Goal: Task Accomplishment & Management: Manage account settings

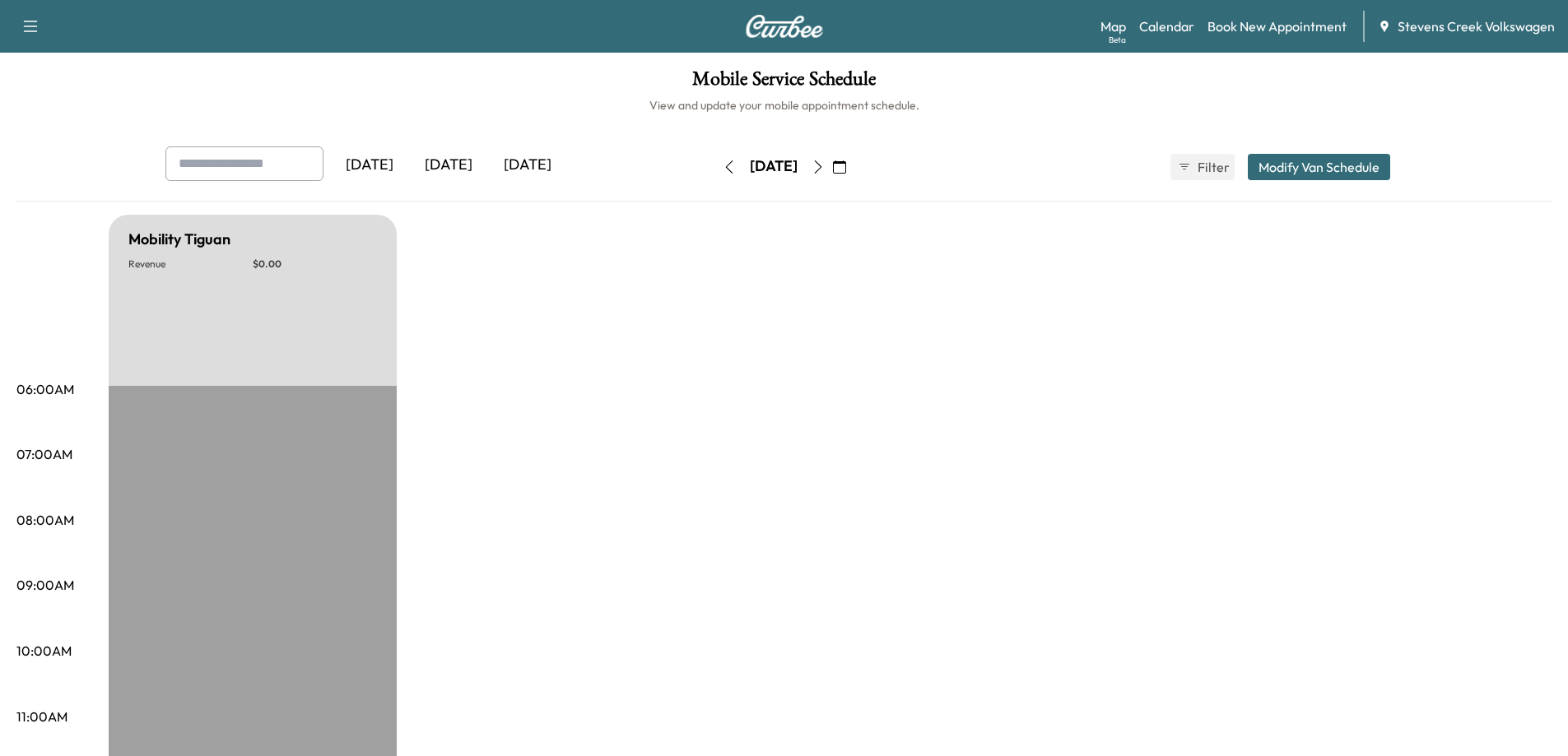
click at [825, 168] on icon "button" at bounding box center [817, 166] width 13 height 13
click at [821, 166] on icon "button" at bounding box center [817, 166] width 8 height 13
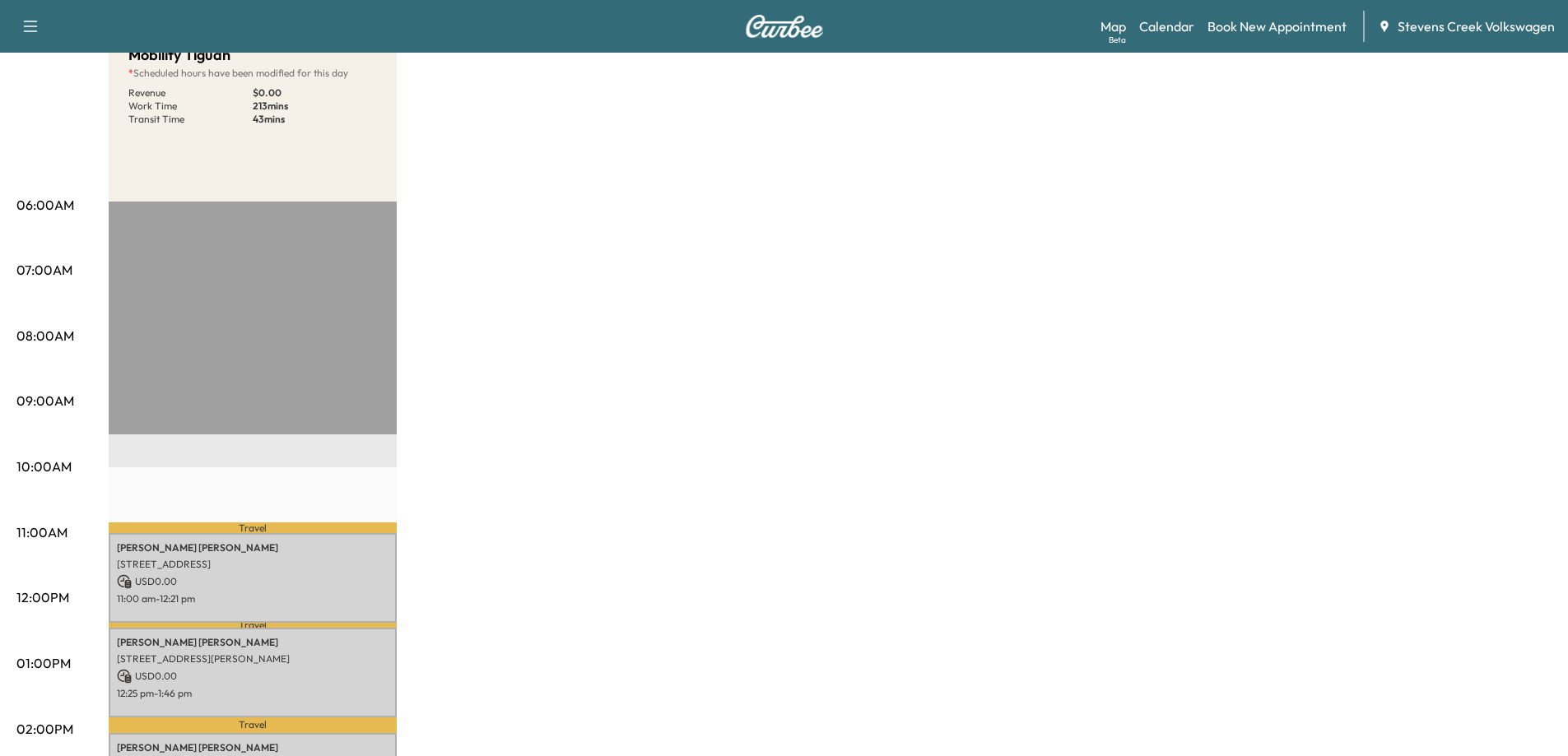
scroll to position [411, 0]
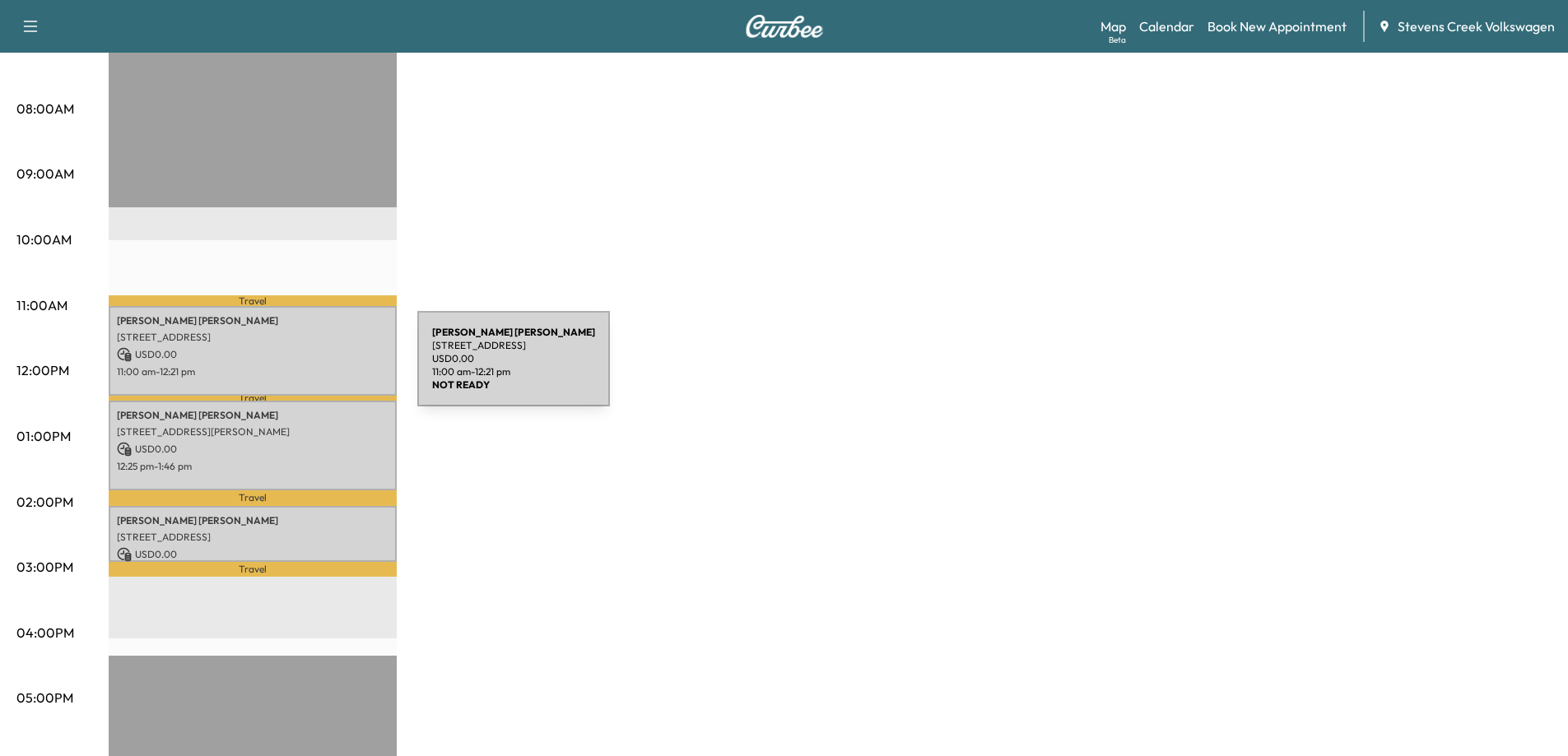
click at [303, 358] on p "USD 0.00" at bounding box center [252, 354] width 271 height 15
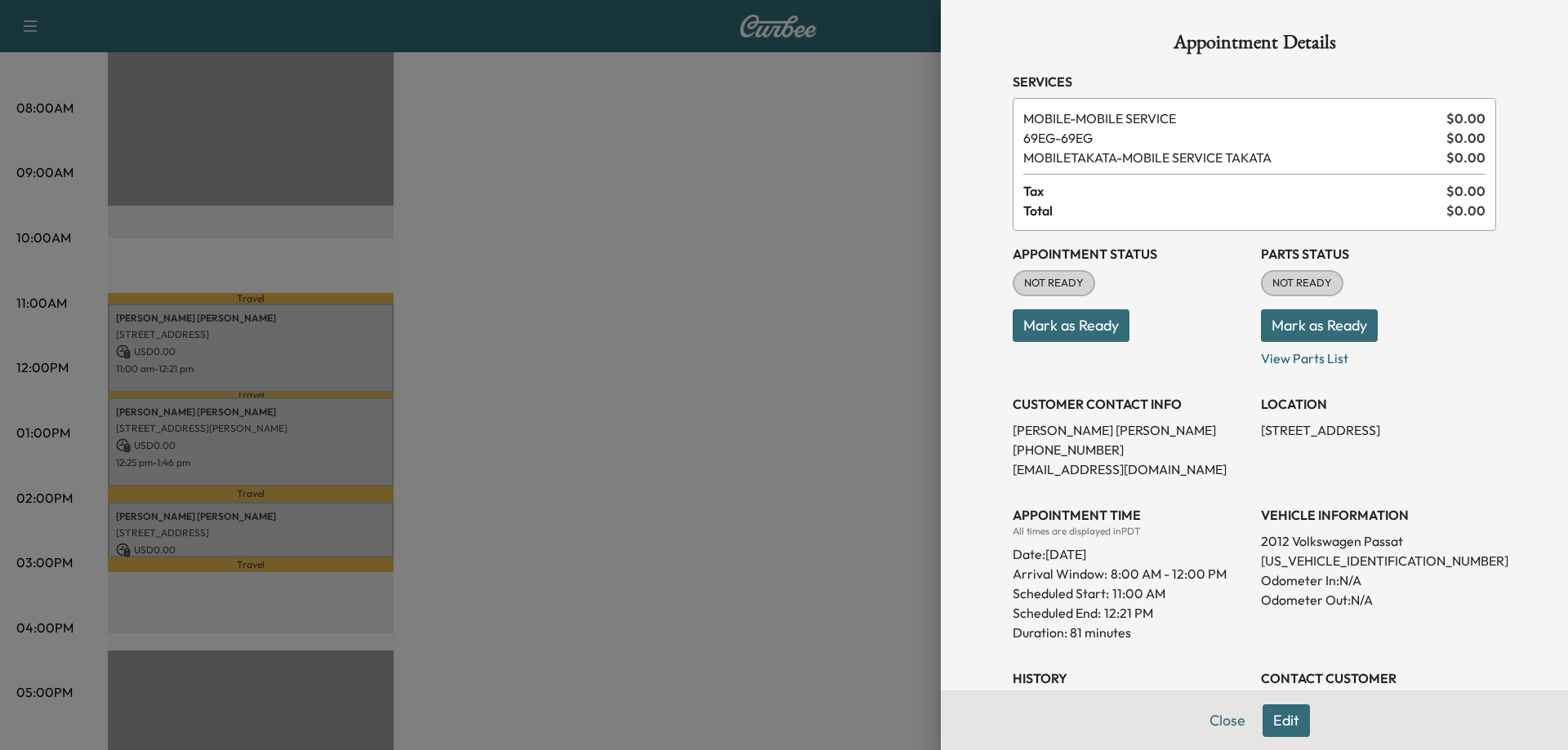
click at [297, 438] on div at bounding box center [784, 375] width 1568 height 750
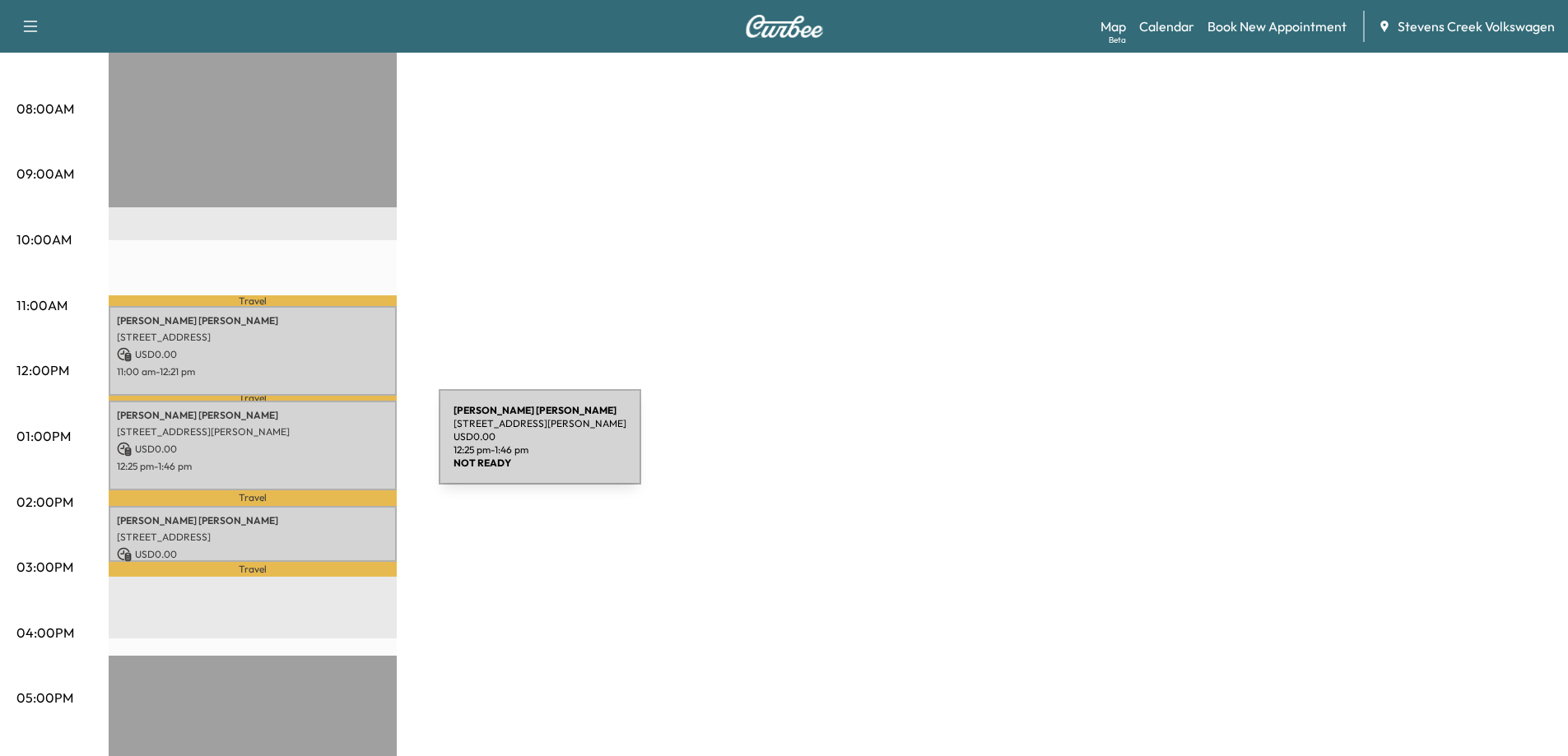
click at [315, 447] on p "USD 0.00" at bounding box center [252, 449] width 271 height 15
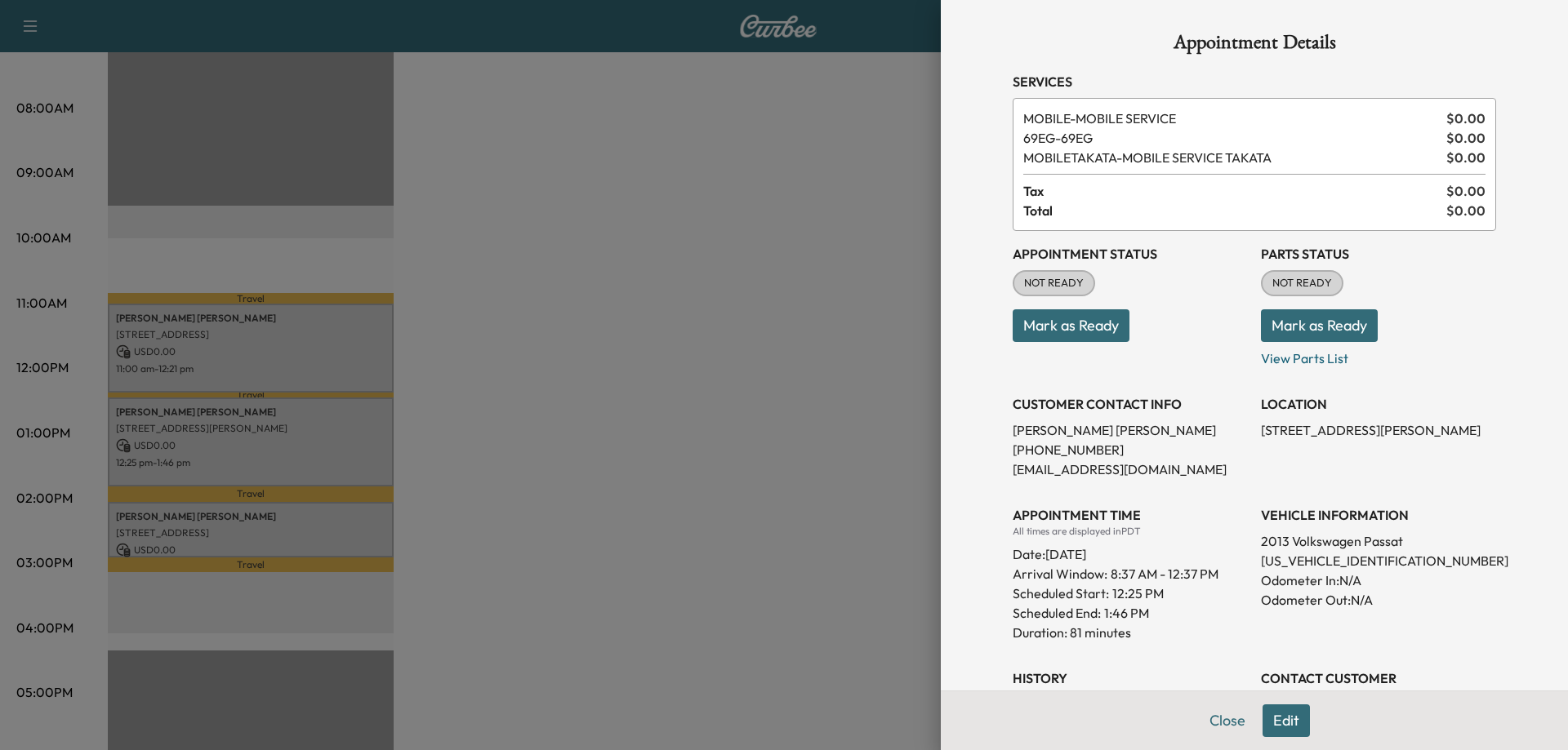
click at [313, 444] on div at bounding box center [784, 375] width 1568 height 750
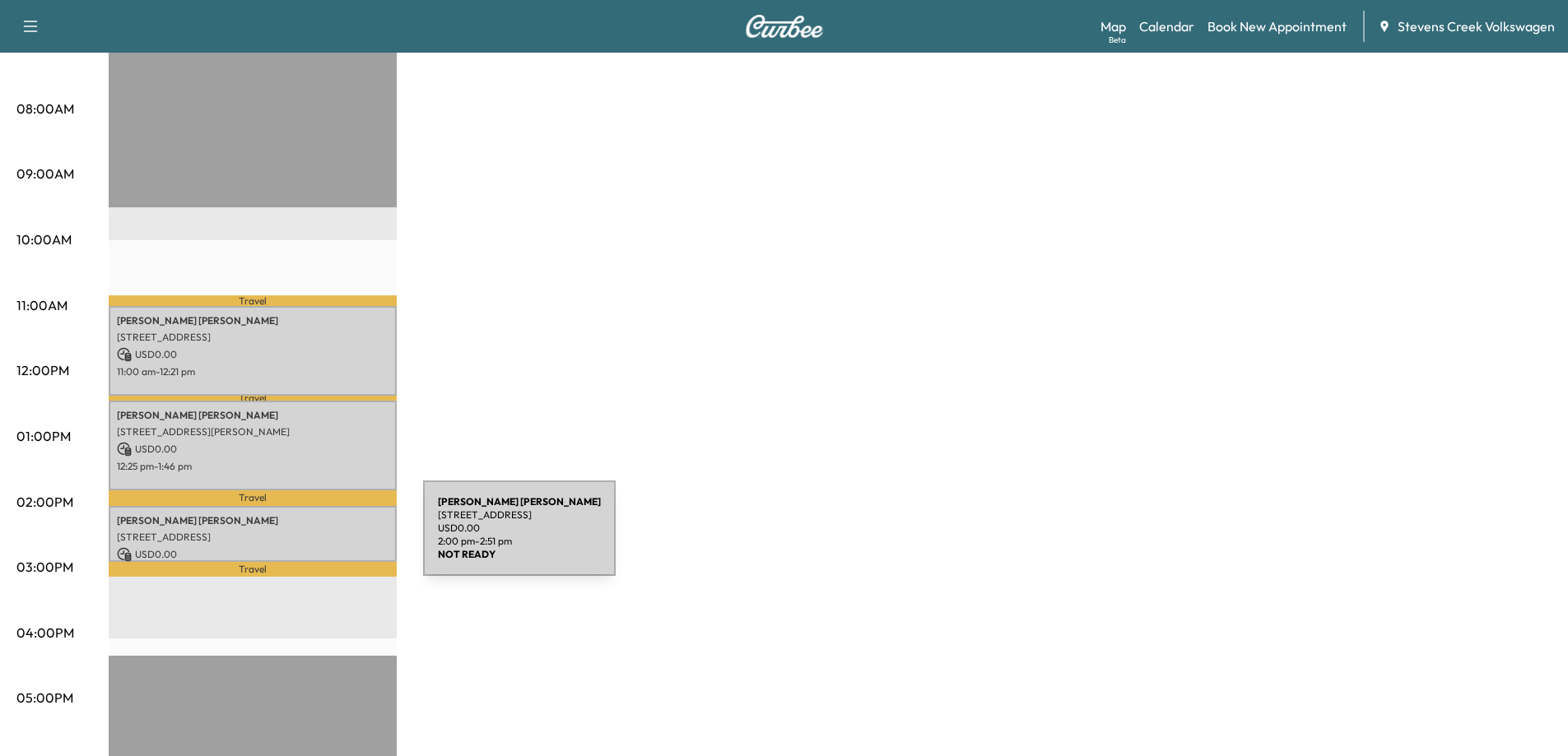
click at [300, 538] on div "[PERSON_NAME] [STREET_ADDRESS] USD 0.00 2:00 pm - 2:51 pm" at bounding box center [253, 535] width 288 height 57
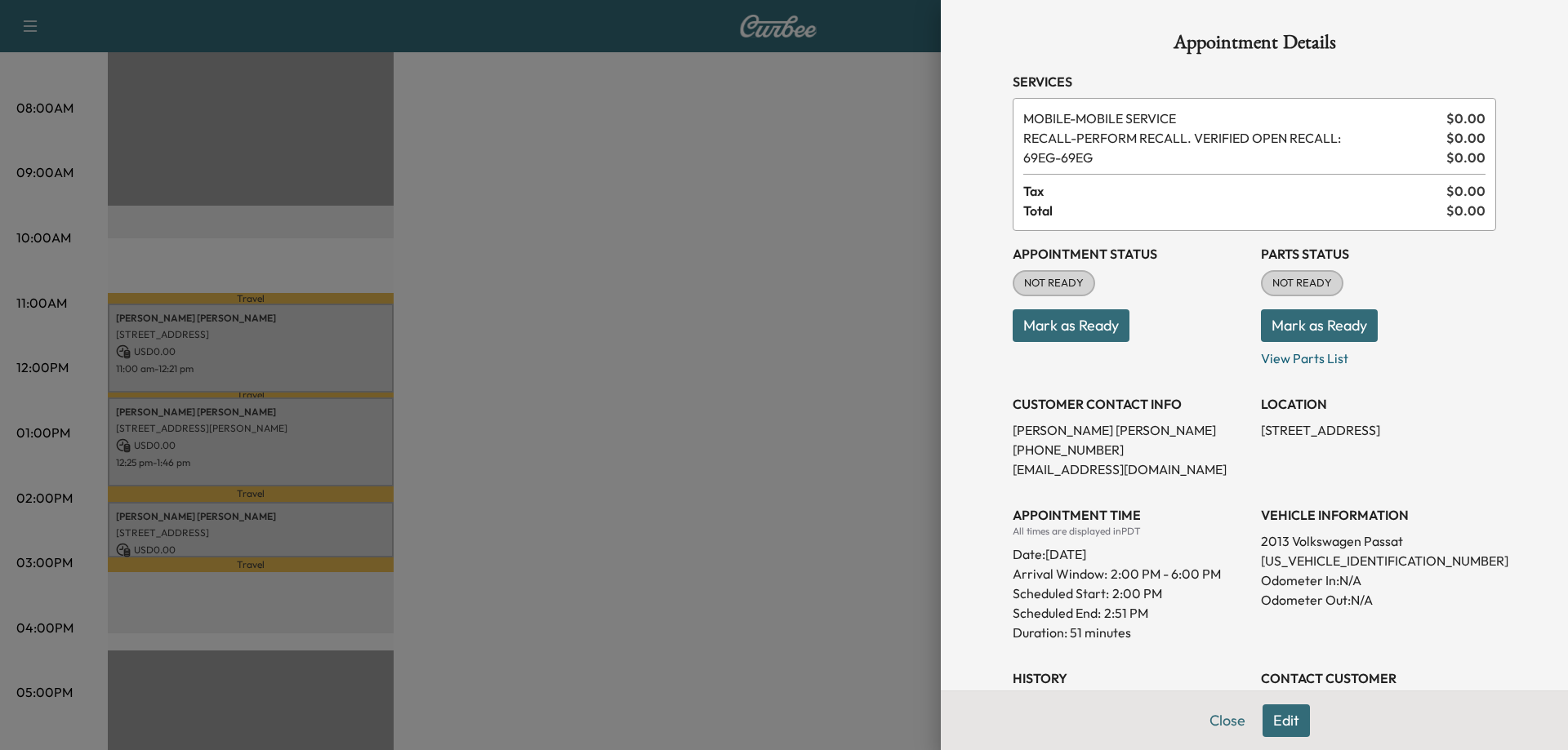
click at [1275, 717] on button "Edit" at bounding box center [1286, 721] width 48 height 32
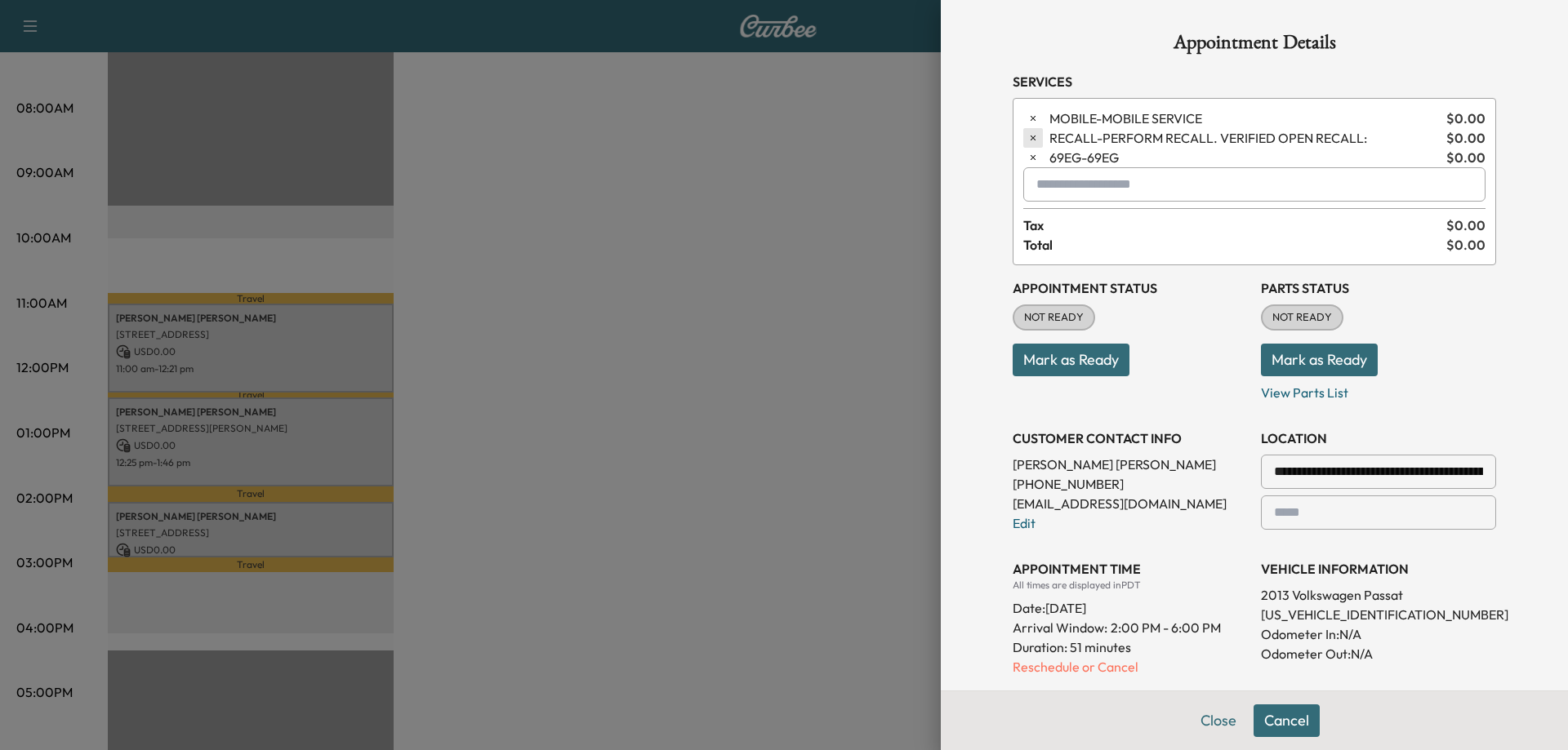
click at [1027, 135] on icon "button" at bounding box center [1032, 137] width 11 height 11
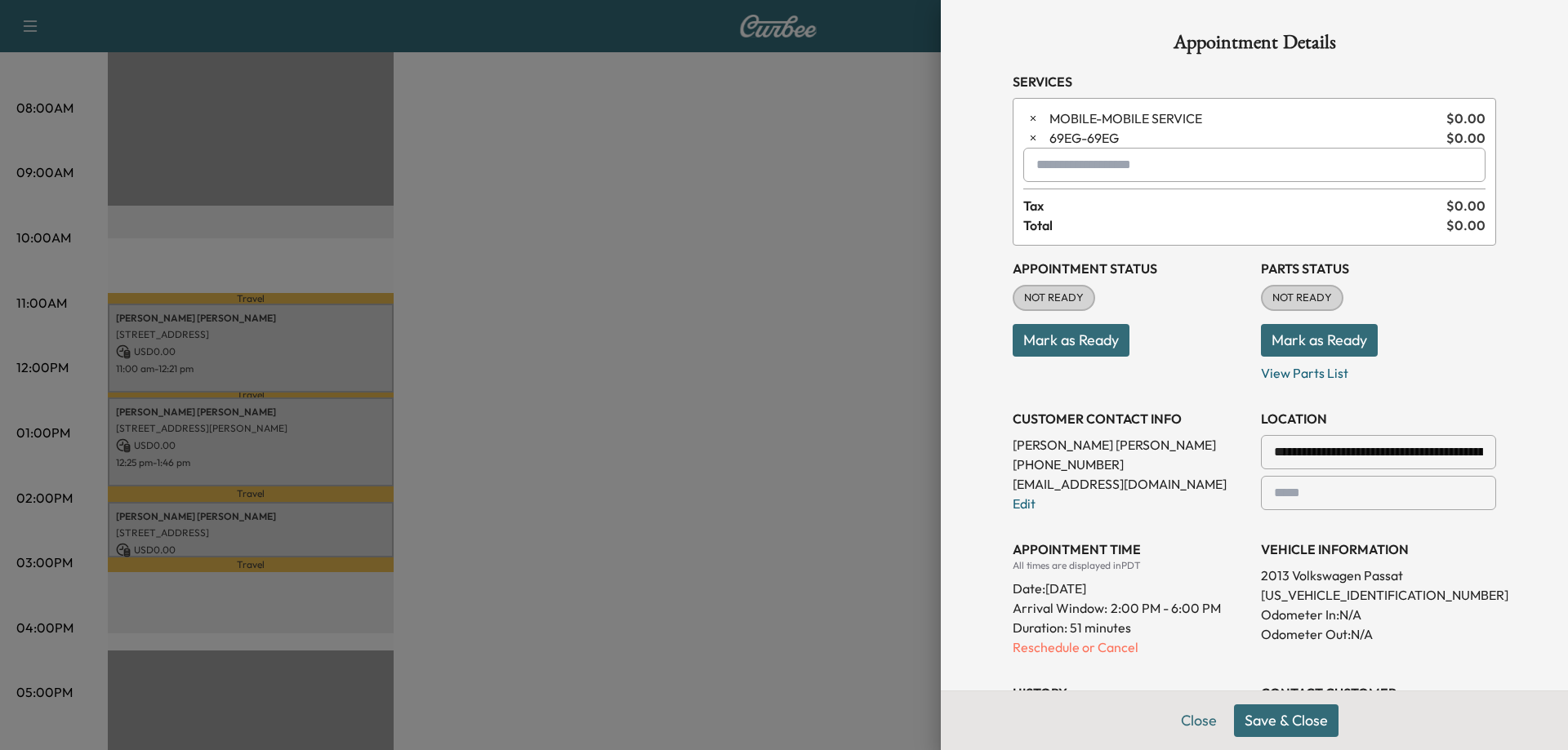
click at [1055, 168] on input "text" at bounding box center [1254, 165] width 462 height 34
click at [1071, 203] on p "MOBILETAKATA - MOBILE SERVICE TAKATA" at bounding box center [1192, 207] width 348 height 23
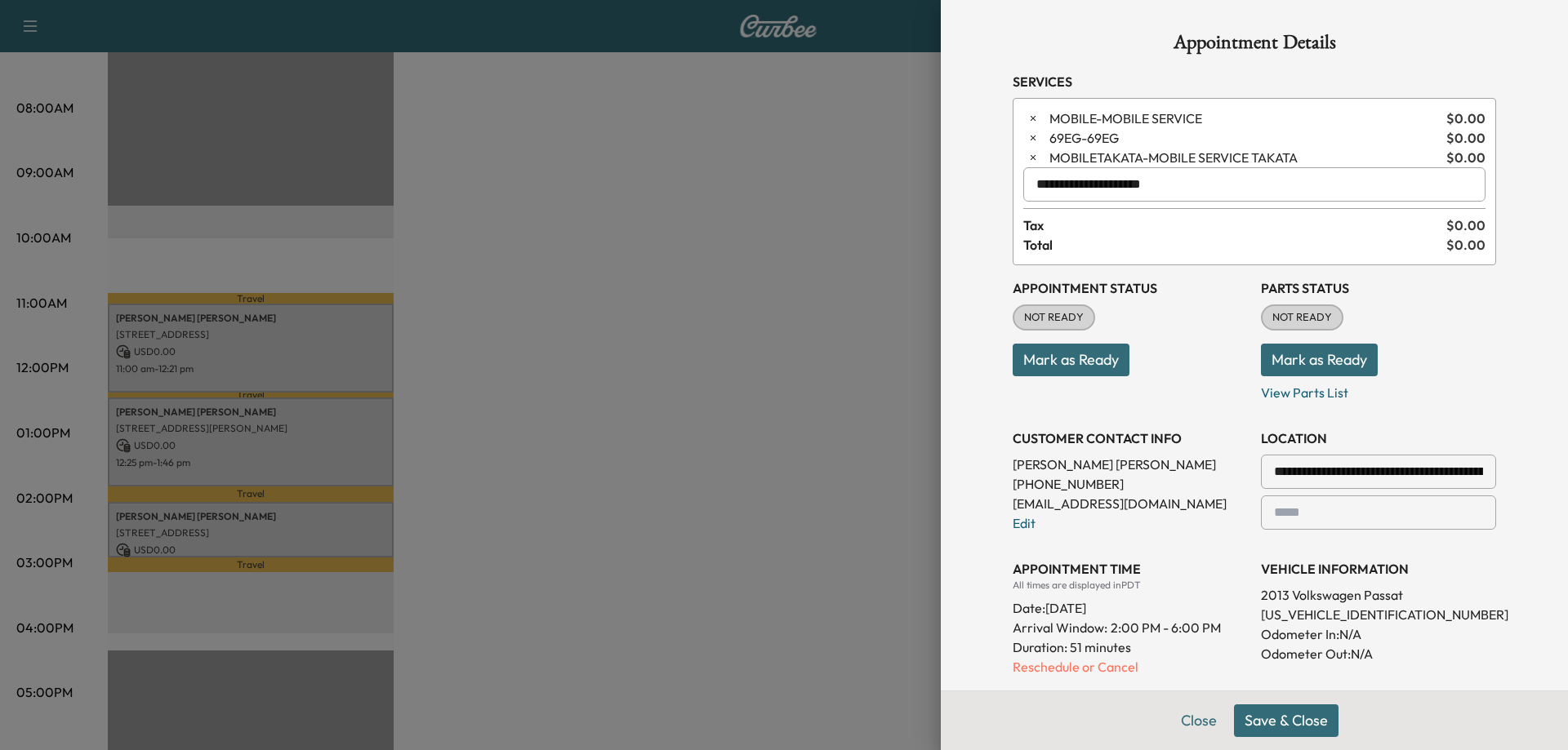
type input "**********"
click at [974, 230] on div "**********" at bounding box center [1255, 375] width 627 height 750
click at [1242, 718] on button "Save & Close" at bounding box center [1286, 721] width 105 height 32
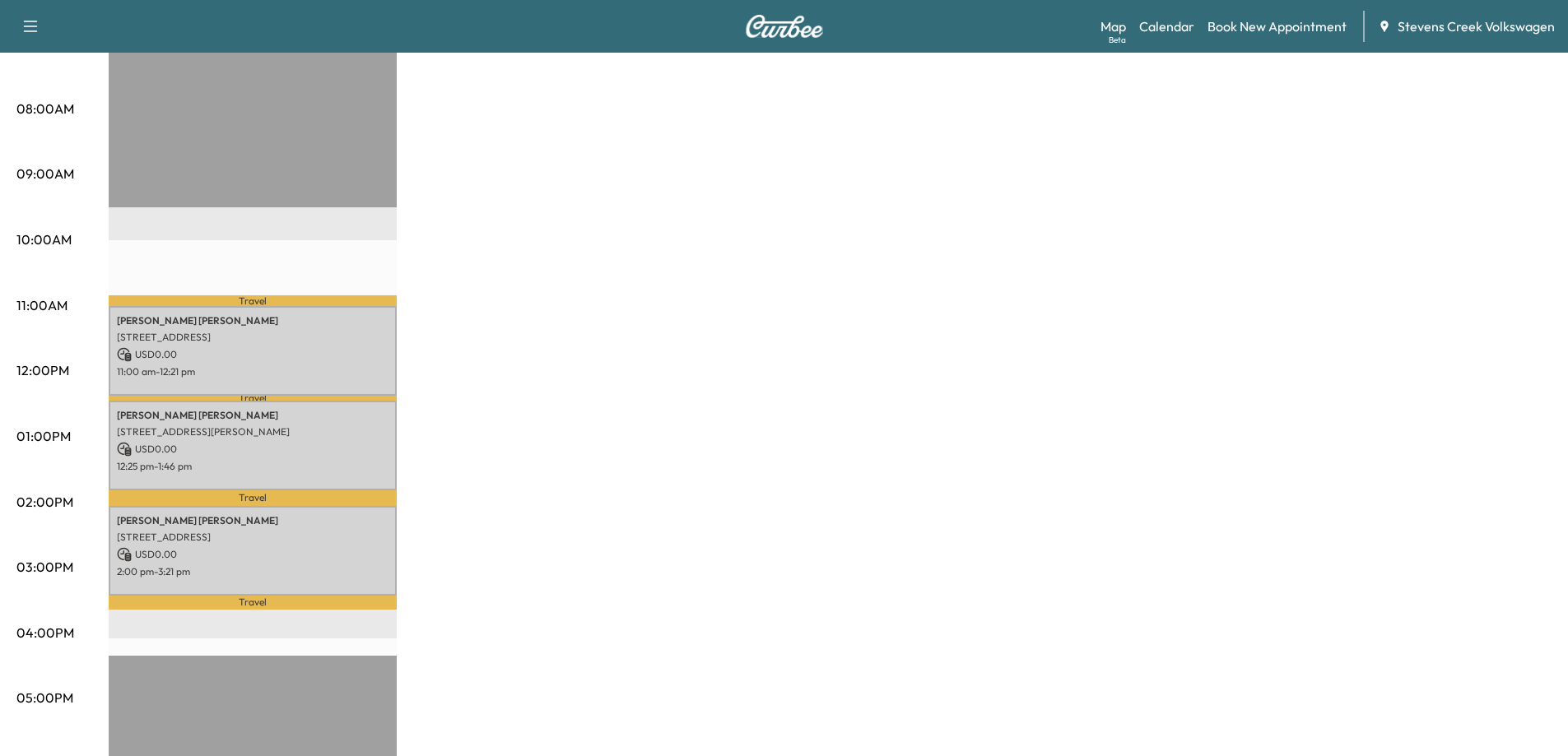
click at [992, 413] on div "Mobility Tiguan * Scheduled hours have been modified for this day Revenue $ 0.0…" at bounding box center [830, 420] width 1443 height 1234
